Goal: Task Accomplishment & Management: Manage account settings

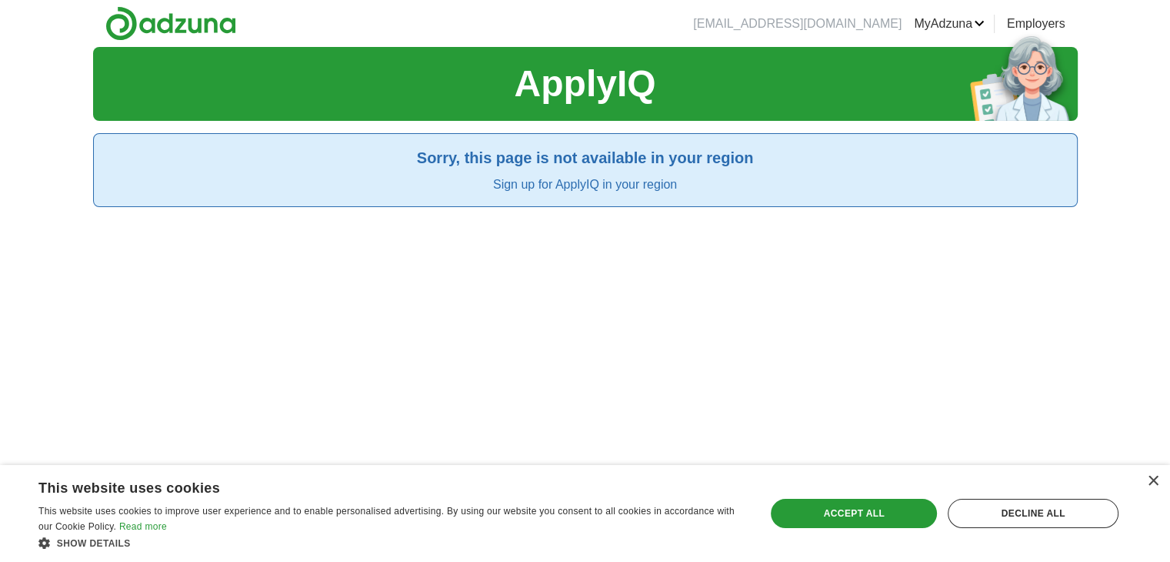
click at [783, 241] on div "ApplyIQ Sorry, this page is not available in your region Sign up for ApplyIQ in…" at bounding box center [585, 328] width 985 height 562
click at [742, 332] on div "ApplyIQ Sorry, this page is not available in your region Sign up for ApplyIQ in…" at bounding box center [585, 328] width 985 height 562
click at [1152, 485] on div "×" at bounding box center [1153, 482] width 12 height 12
click at [1150, 478] on div "×" at bounding box center [1153, 482] width 12 height 12
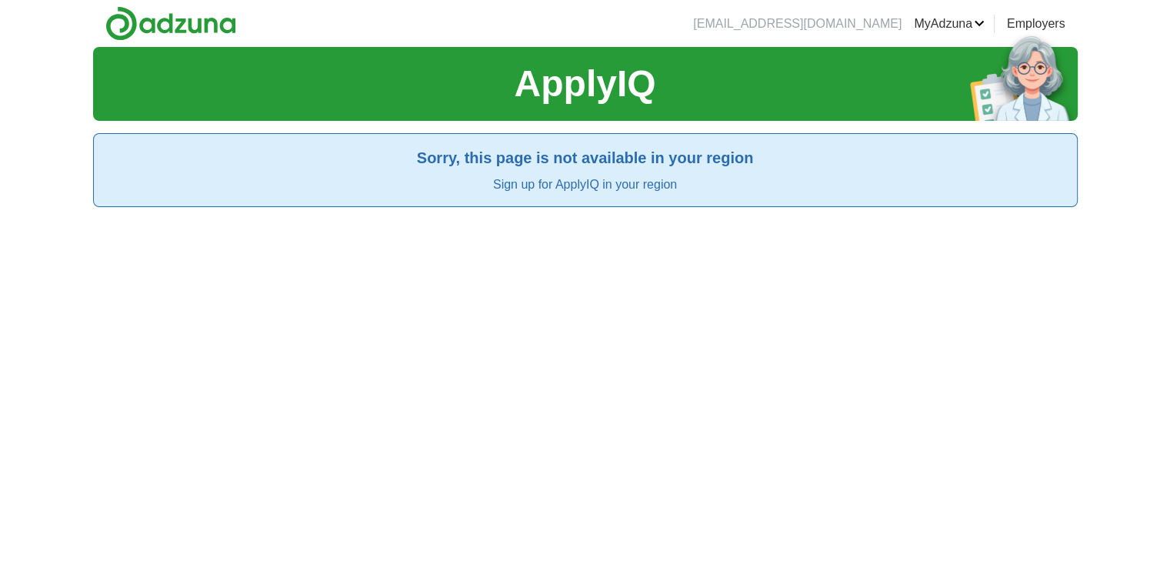
click at [891, 339] on div "ApplyIQ Sorry, this page is not available in your region Sign up for ApplyIQ in…" at bounding box center [585, 328] width 985 height 562
click at [967, 22] on link "MyAdzuna" at bounding box center [949, 24] width 71 height 18
click at [0, 0] on link "Logout" at bounding box center [0, 0] width 0 height 0
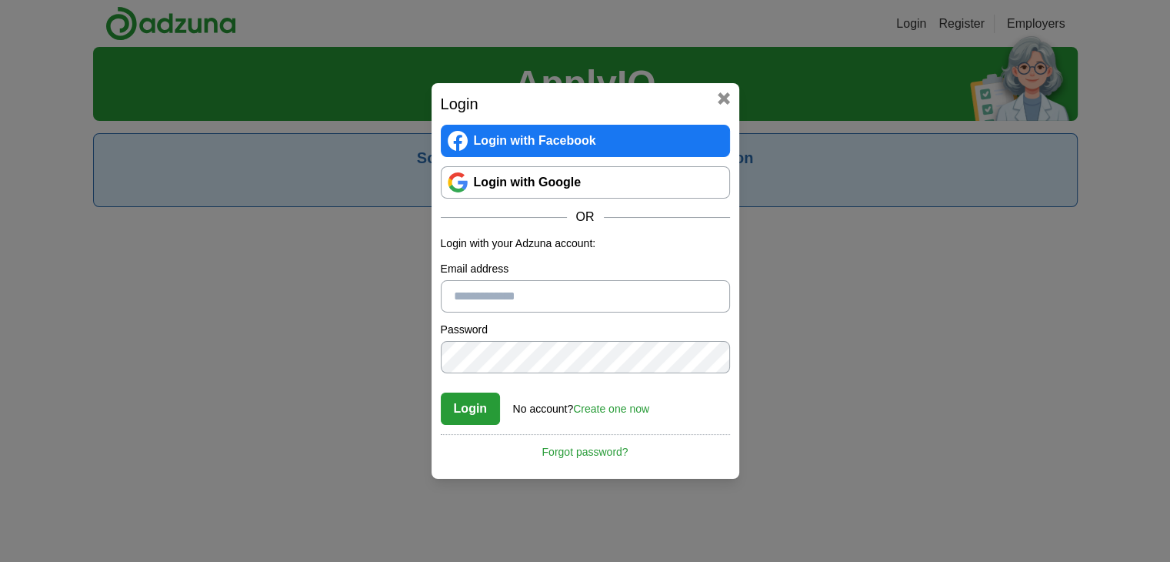
click at [586, 302] on input "Email address" at bounding box center [585, 296] width 289 height 32
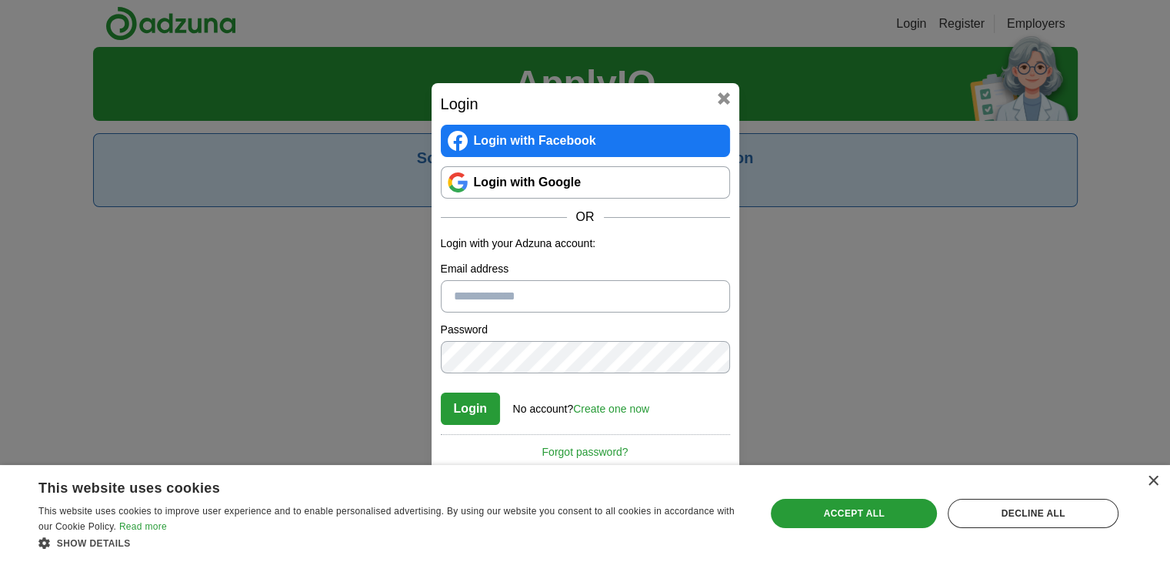
type input "**********"
click at [441, 392] on button "Login" at bounding box center [471, 408] width 60 height 32
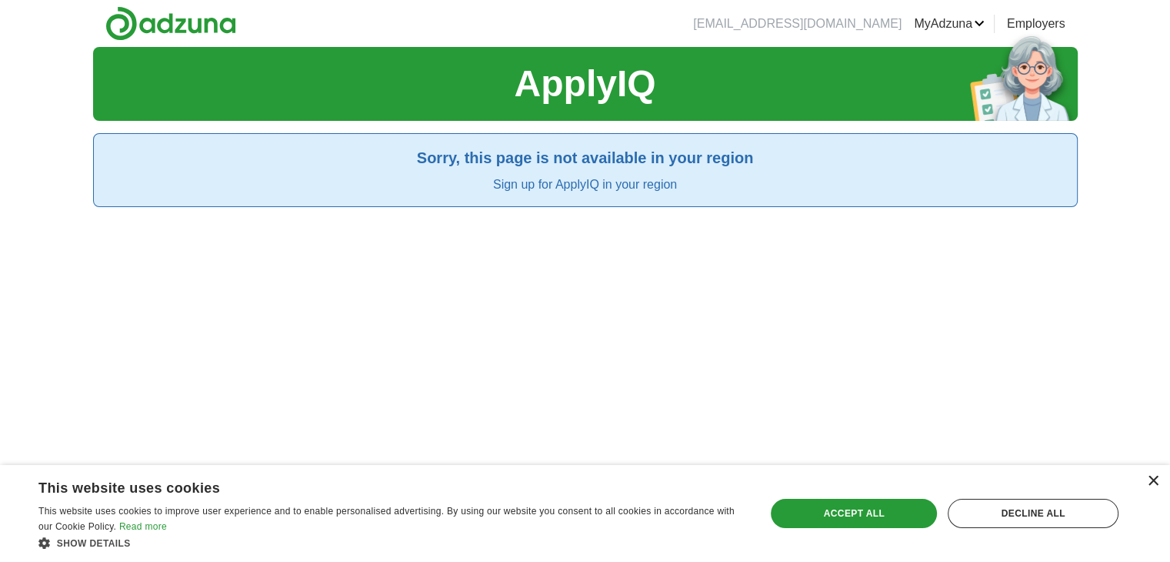
click at [1154, 483] on div "×" at bounding box center [1153, 482] width 12 height 12
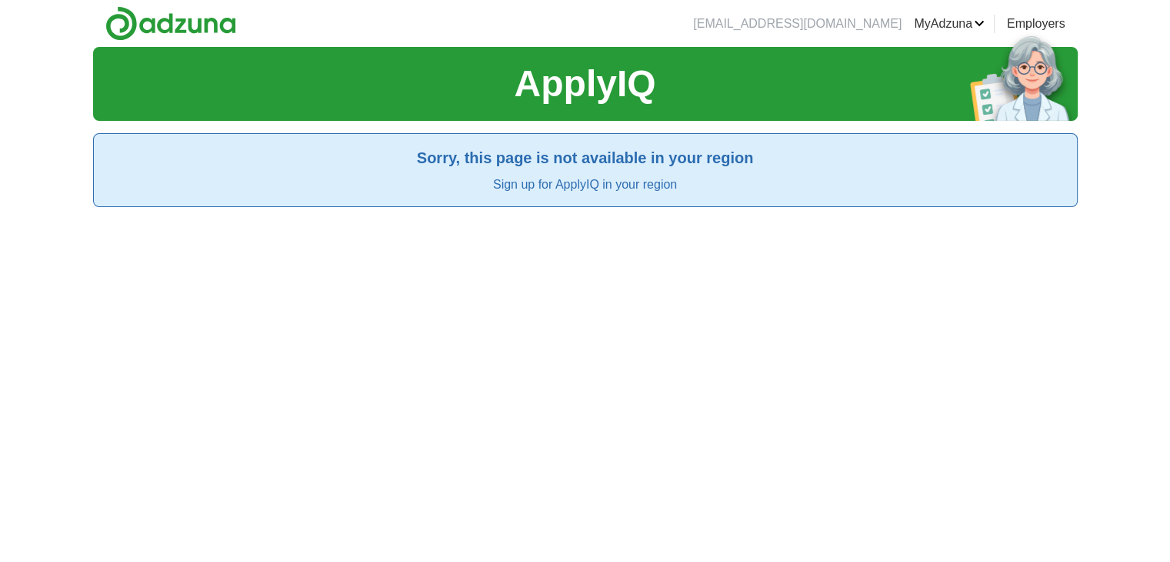
click at [967, 21] on link "MyAdzuna" at bounding box center [949, 24] width 71 height 18
click at [0, 0] on link "Logout" at bounding box center [0, 0] width 0 height 0
